Goal: Information Seeking & Learning: Learn about a topic

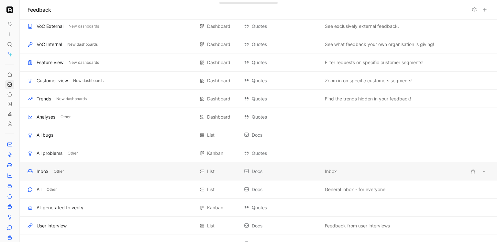
scroll to position [39, 0]
click at [40, 173] on div "Inbox" at bounding box center [43, 171] width 12 height 8
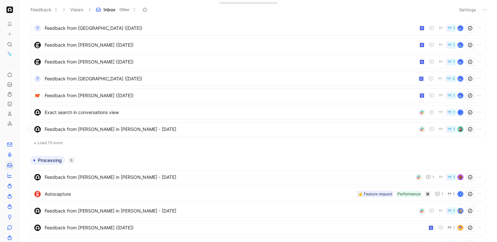
scroll to position [150, 0]
click at [57, 141] on button "Load 15 more" at bounding box center [258, 143] width 455 height 8
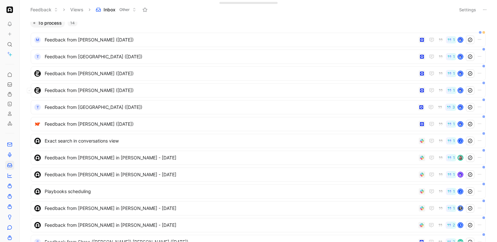
scroll to position [0, 0]
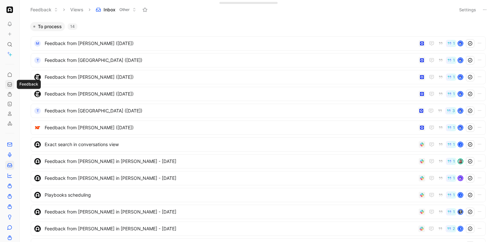
click at [10, 87] on link at bounding box center [9, 84] width 9 height 9
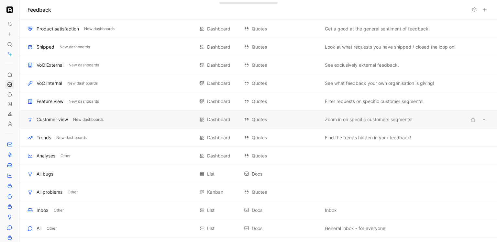
scroll to position [211, 0]
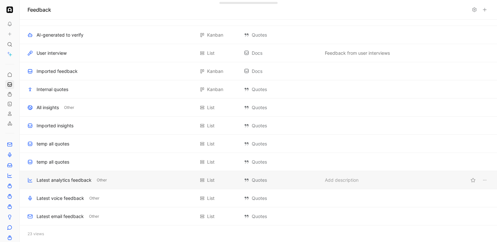
click at [55, 179] on div "Latest analytics feedback" at bounding box center [64, 180] width 55 height 8
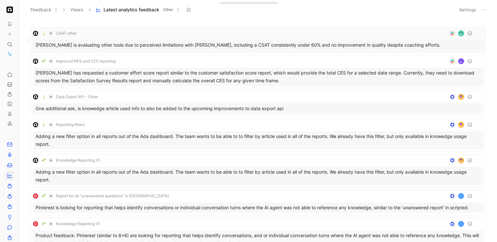
click at [156, 46] on div "Beehiiv is evaluating other tools due to perceived limitations with Ada, includ…" at bounding box center [258, 45] width 451 height 10
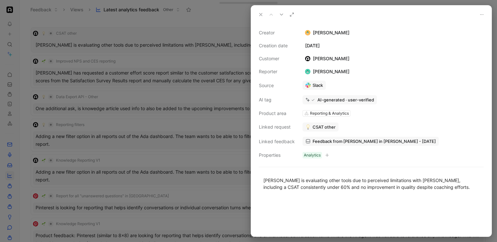
click at [156, 46] on div at bounding box center [248, 121] width 497 height 242
